Goal: Task Accomplishment & Management: Manage account settings

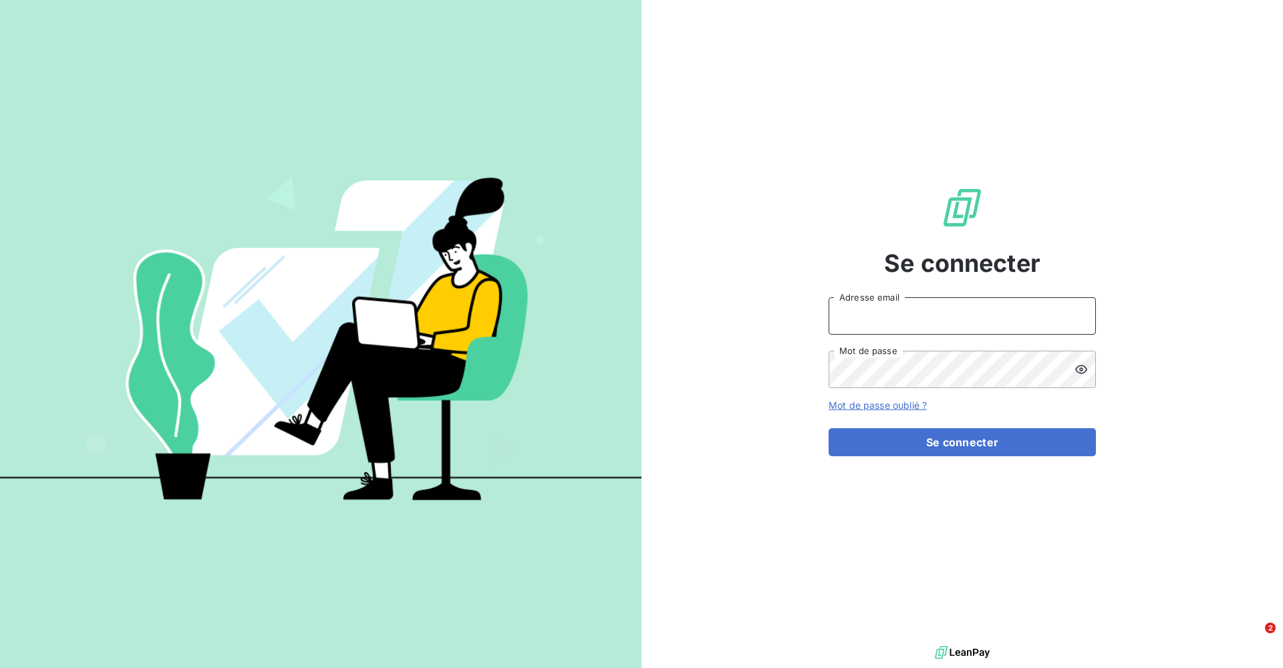
click at [555, 317] on input "Adresse email" at bounding box center [961, 315] width 267 height 37
type input "[EMAIL_ADDRESS][DOMAIN_NAME]"
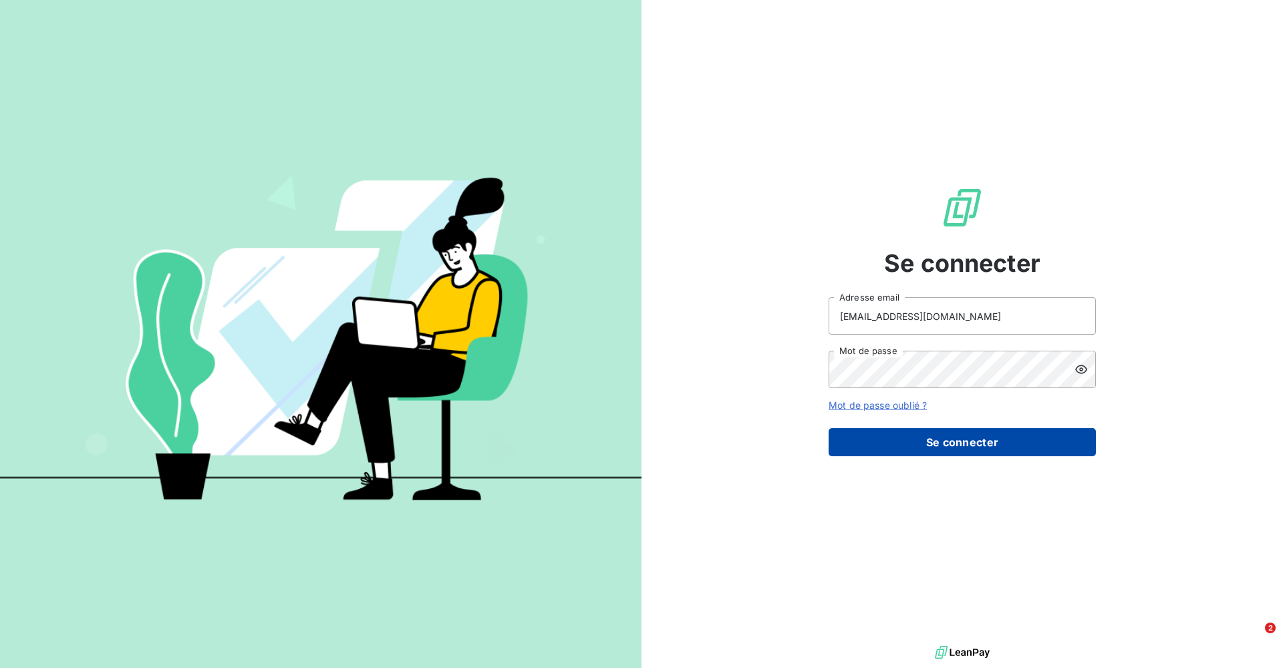
click at [555, 405] on button "Se connecter" at bounding box center [961, 442] width 267 height 28
